Goal: Task Accomplishment & Management: Manage account settings

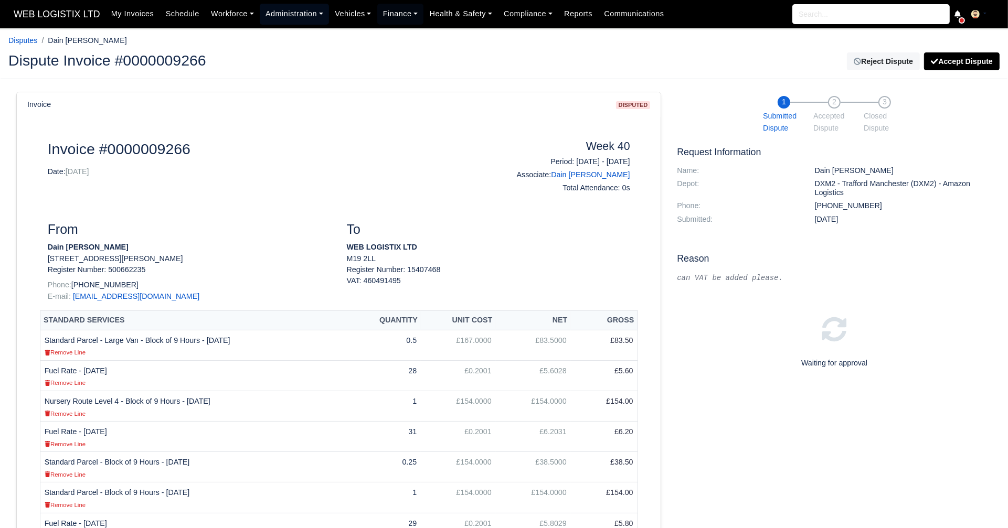
click at [310, 15] on link "Administration" at bounding box center [294, 14] width 69 height 20
click at [242, 14] on link "Workforce" at bounding box center [232, 14] width 55 height 20
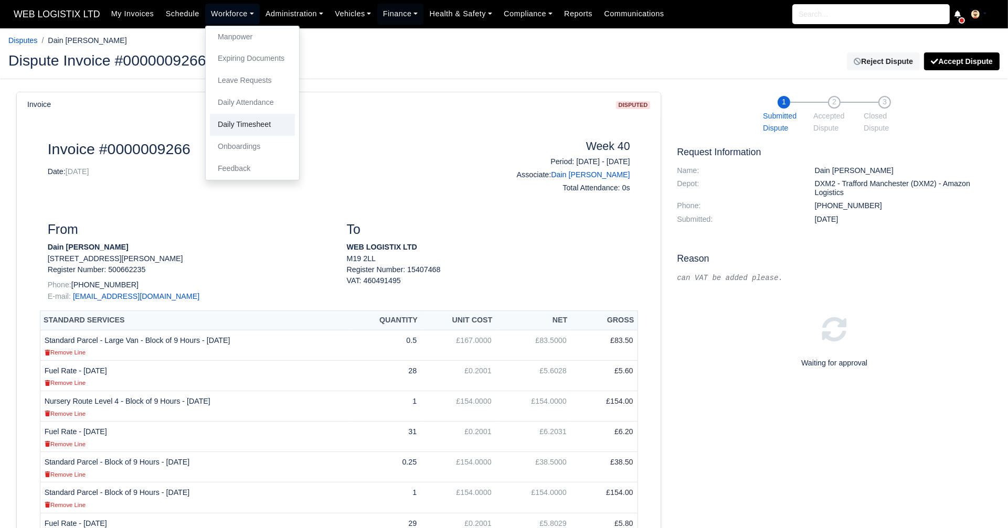
click at [253, 128] on link "Daily Timesheet" at bounding box center [252, 125] width 85 height 22
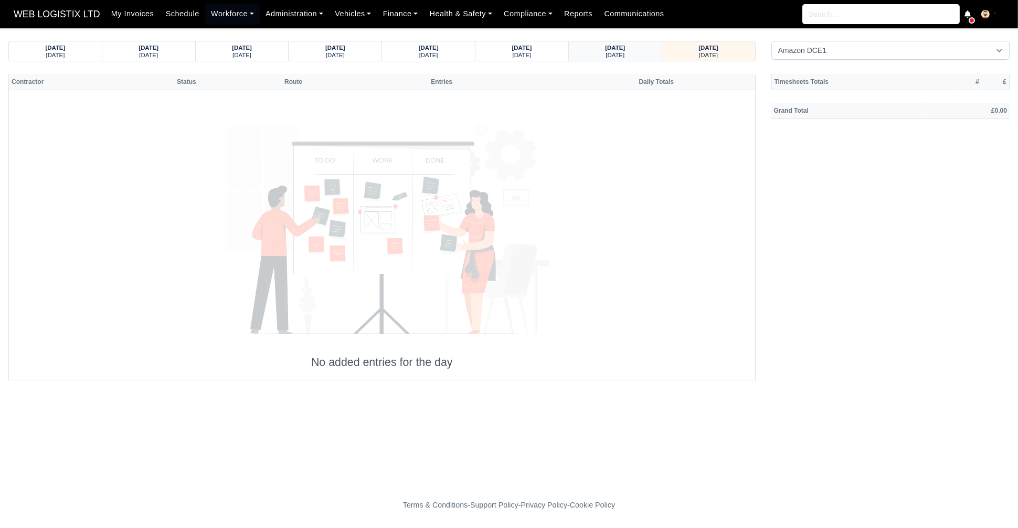
click at [640, 51] on div "[DATE]" at bounding box center [615, 54] width 73 height 7
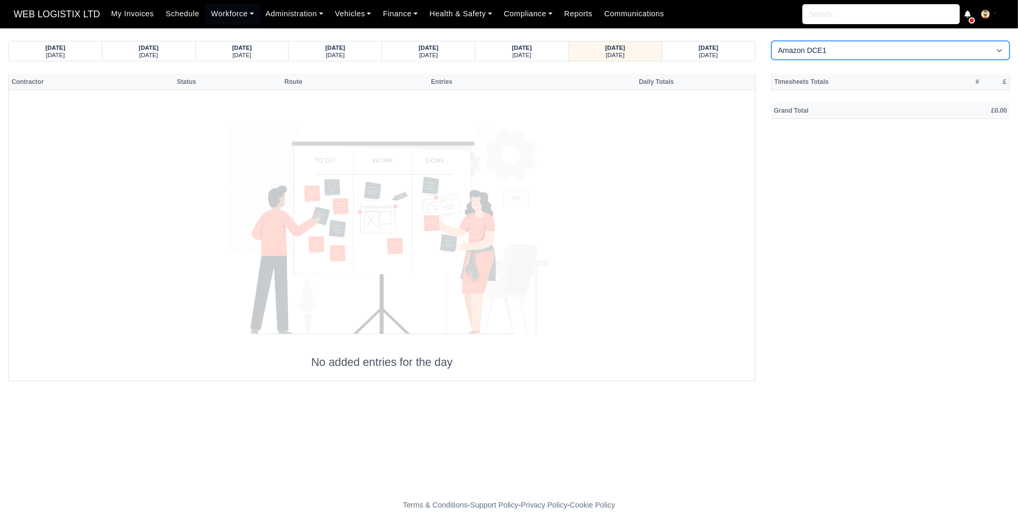
click at [795, 54] on select "Amazon DCE1 DWN2 - Knowsley (DWN2) - Amazon Logistics (L34 7XL) DXM2 - Trafford…" at bounding box center [890, 50] width 239 height 19
select select "1"
click at [771, 41] on select "Amazon DCE1 DWN2 - Knowsley (DWN2) - Amazon Logistics (L34 7XL) DXM2 - Trafford…" at bounding box center [890, 50] width 239 height 19
click at [521, 55] on small "[DATE]" at bounding box center [522, 55] width 19 height 6
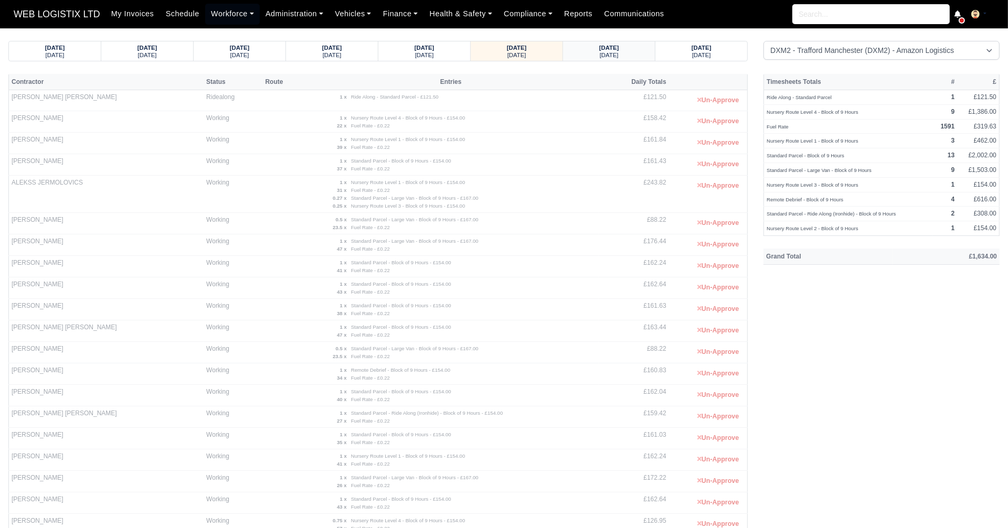
click at [629, 54] on div "[DATE]" at bounding box center [609, 54] width 72 height 7
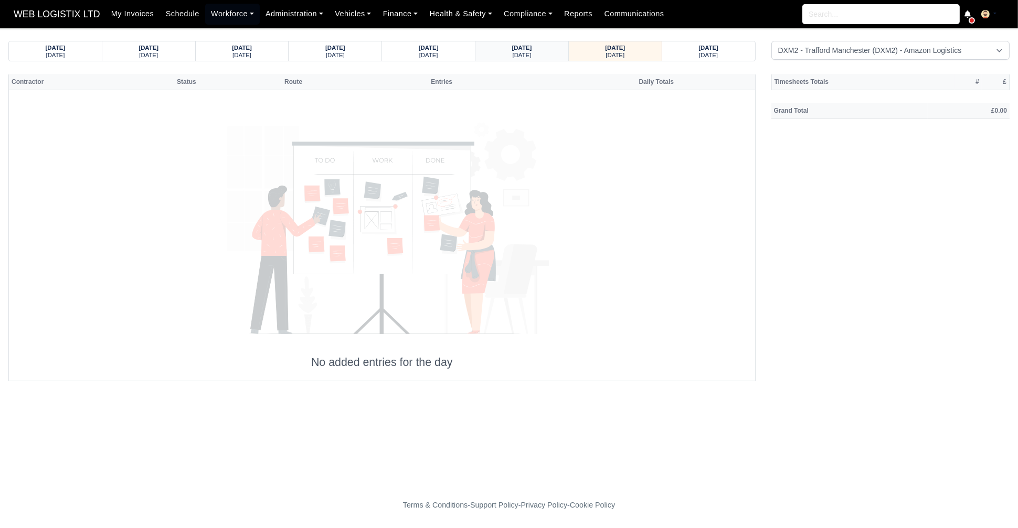
click at [532, 47] on strong "[DATE]" at bounding box center [522, 48] width 20 height 6
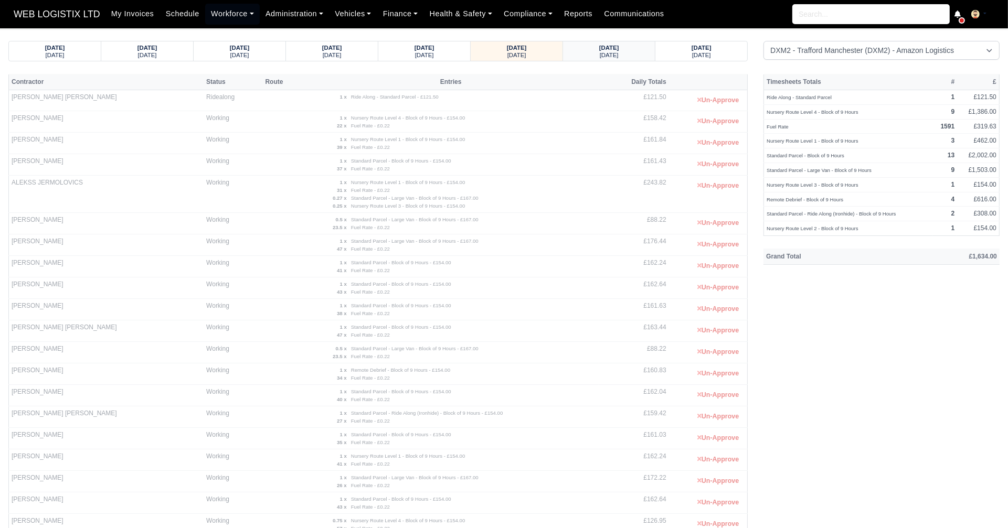
click at [614, 55] on small "[DATE]" at bounding box center [609, 55] width 19 height 6
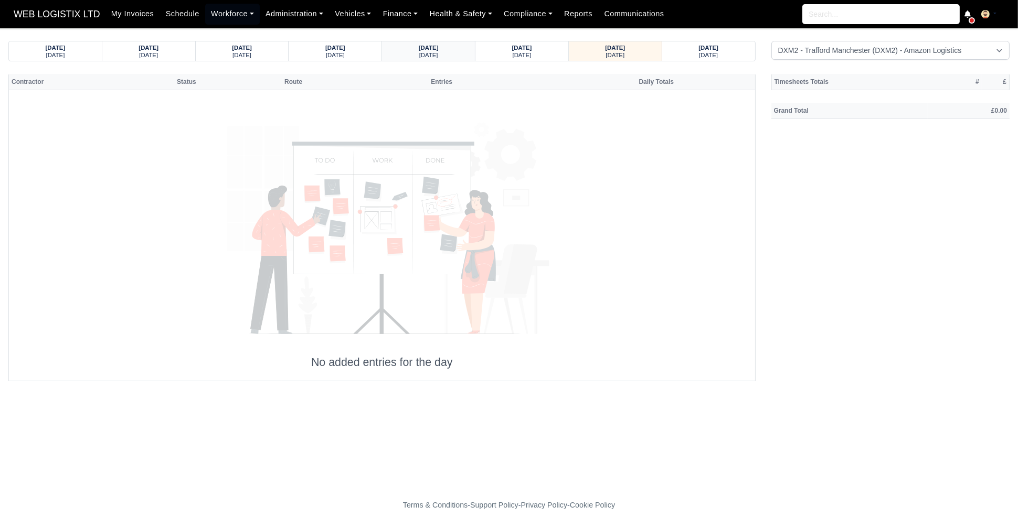
click at [446, 56] on div "[DATE]" at bounding box center [428, 54] width 73 height 7
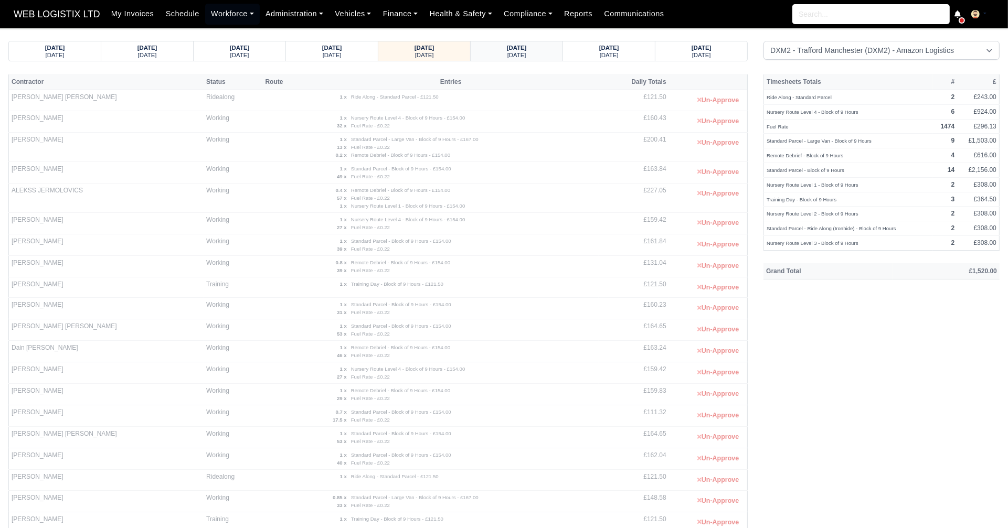
click at [537, 59] on div "09/10/2025 Thursday" at bounding box center [517, 50] width 76 height 19
click at [614, 56] on small "[DATE]" at bounding box center [609, 55] width 19 height 6
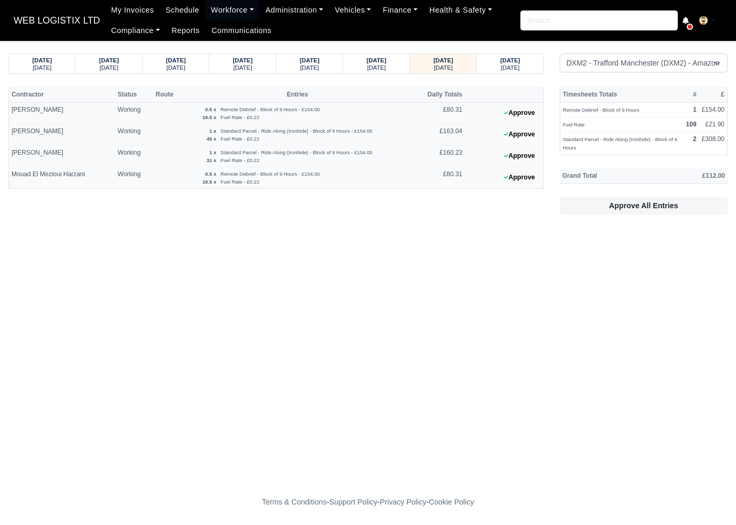
select select "1"
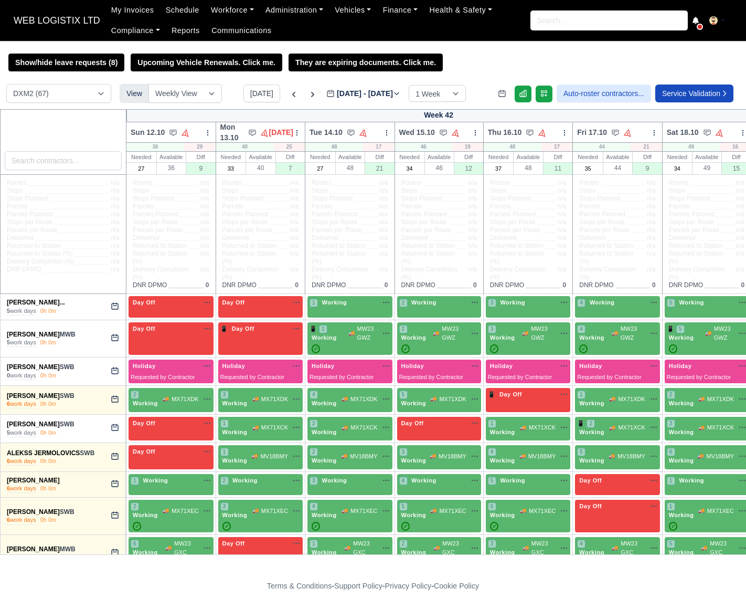
select select "1"
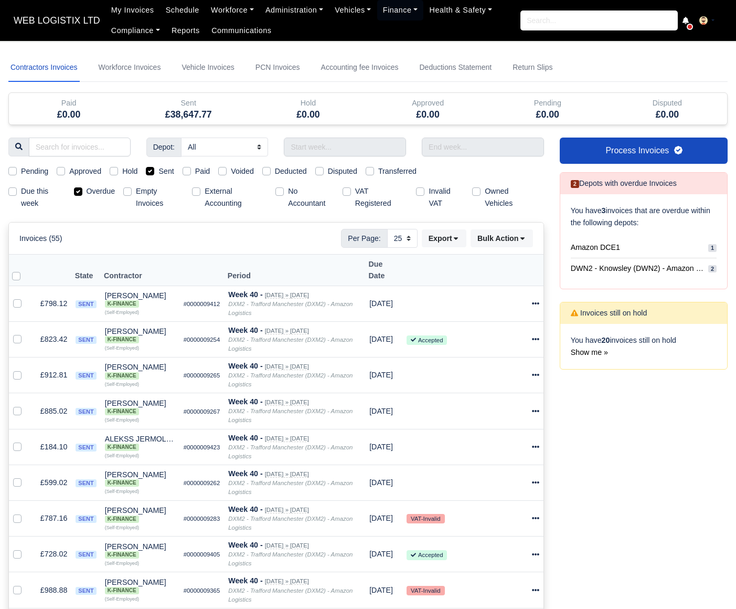
select select "25"
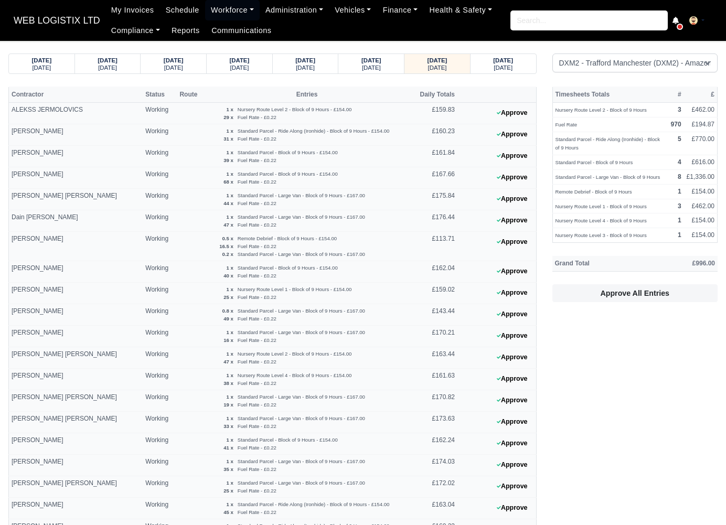
select select "1"
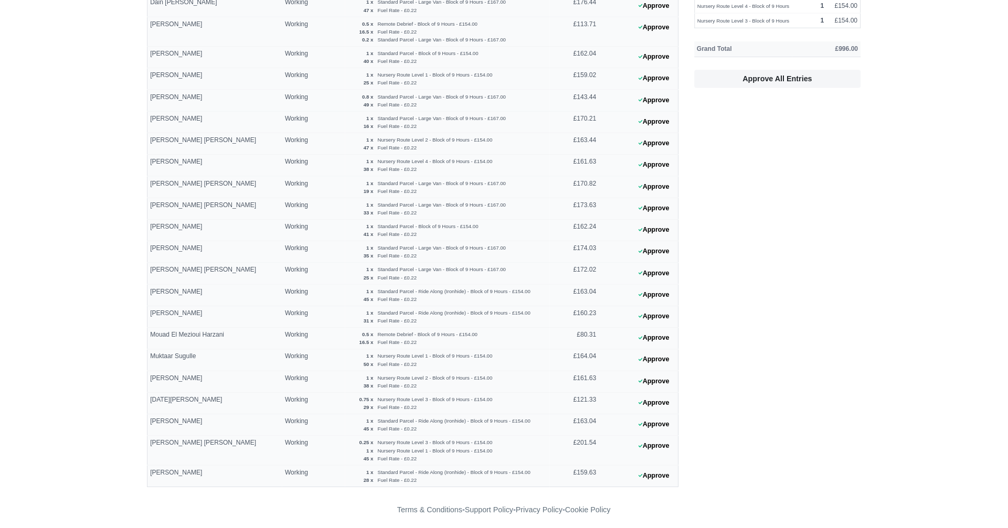
scroll to position [199, 0]
